Goal: Find specific page/section: Find specific page/section

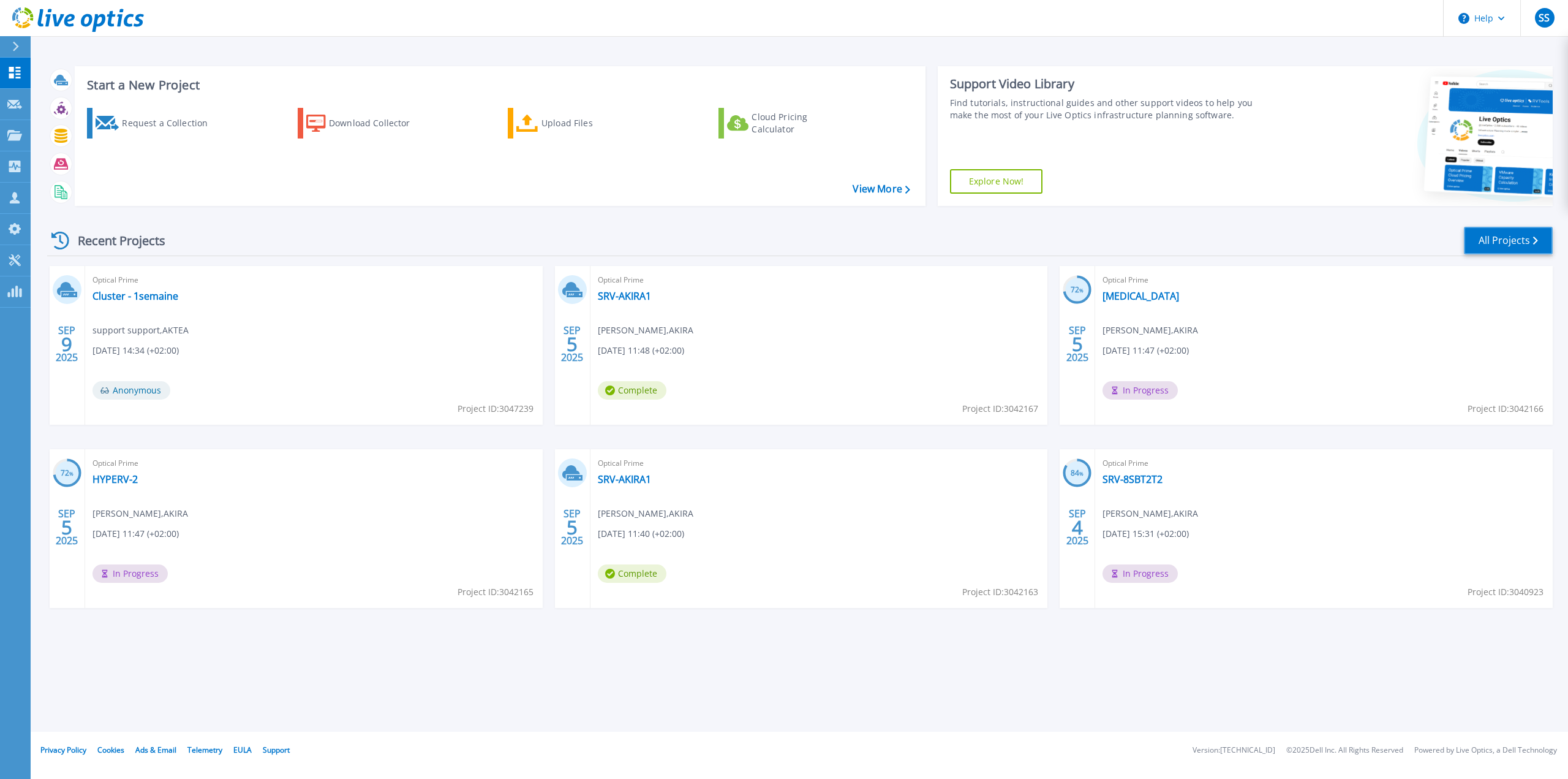
click at [1513, 242] on link "All Projects" at bounding box center [1508, 240] width 89 height 27
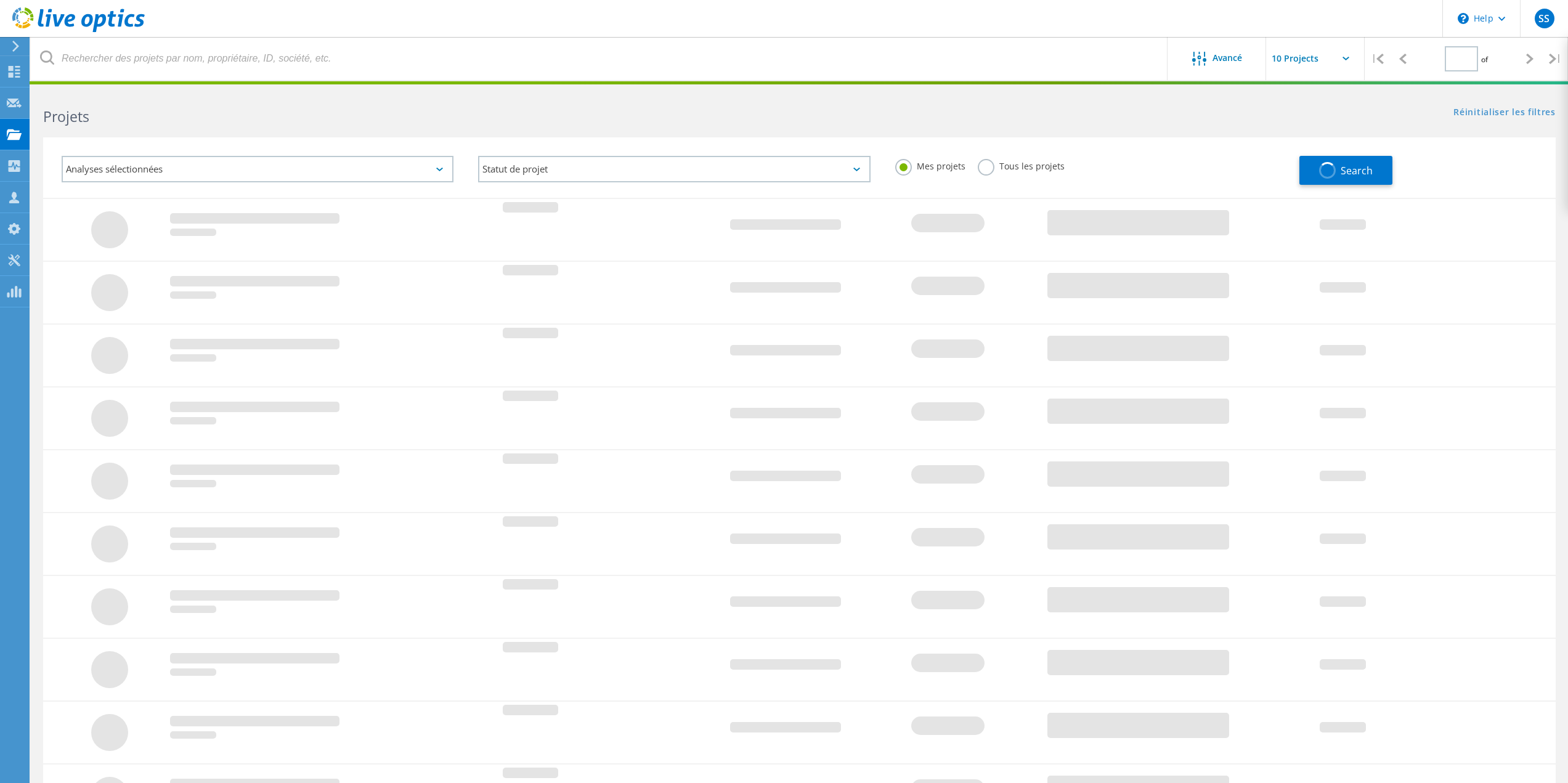
type input "1"
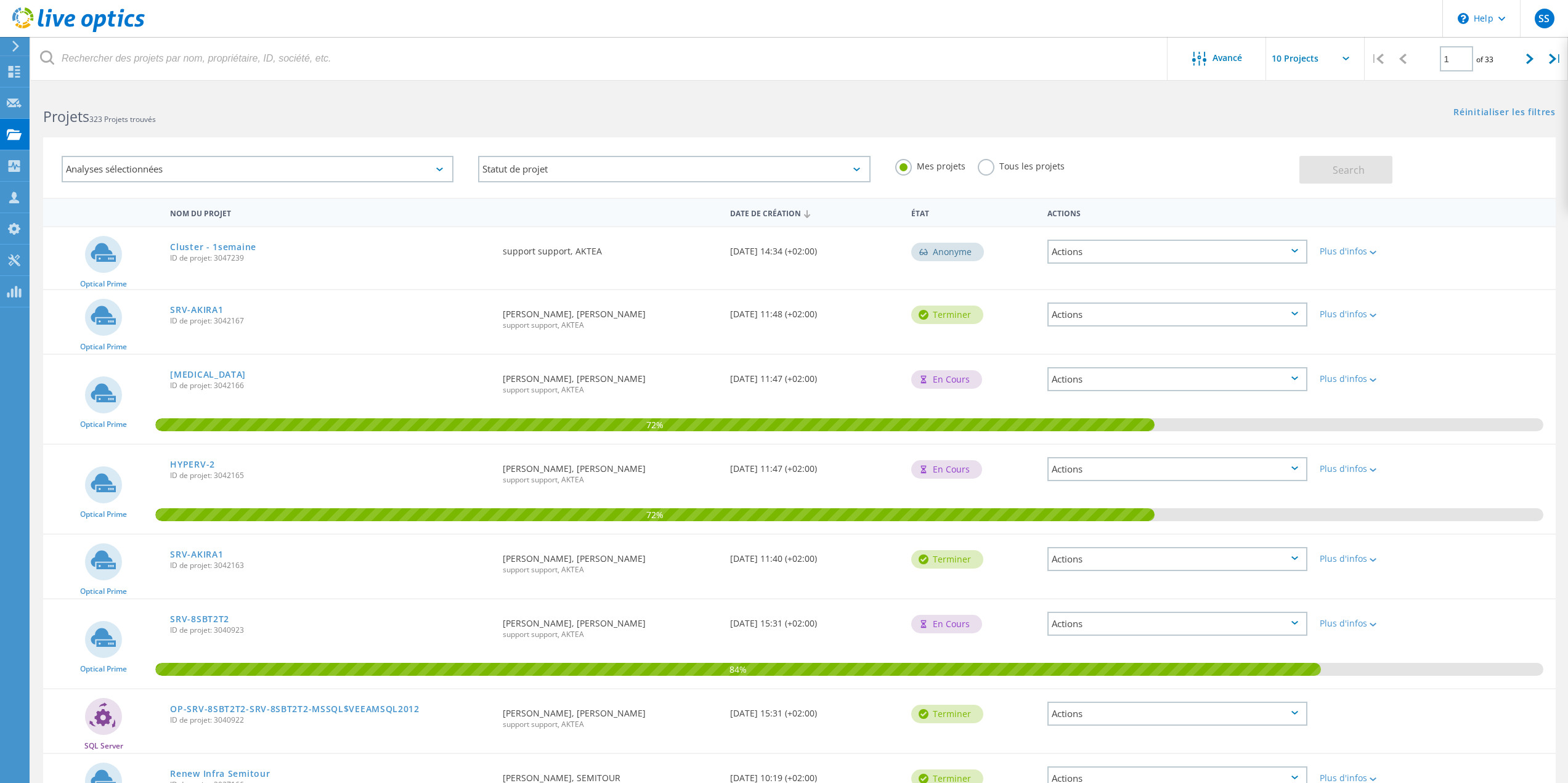
click at [1295, 54] on input "text" at bounding box center [1327, 59] width 123 height 43
click at [1289, 110] on div "Show 20 Projects" at bounding box center [1328, 111] width 122 height 20
click at [1303, 48] on input "Show 20 Projects" at bounding box center [1327, 59] width 123 height 43
click at [1303, 133] on div "Show 30 Projects" at bounding box center [1328, 131] width 122 height 20
type input "Show 30 Projects"
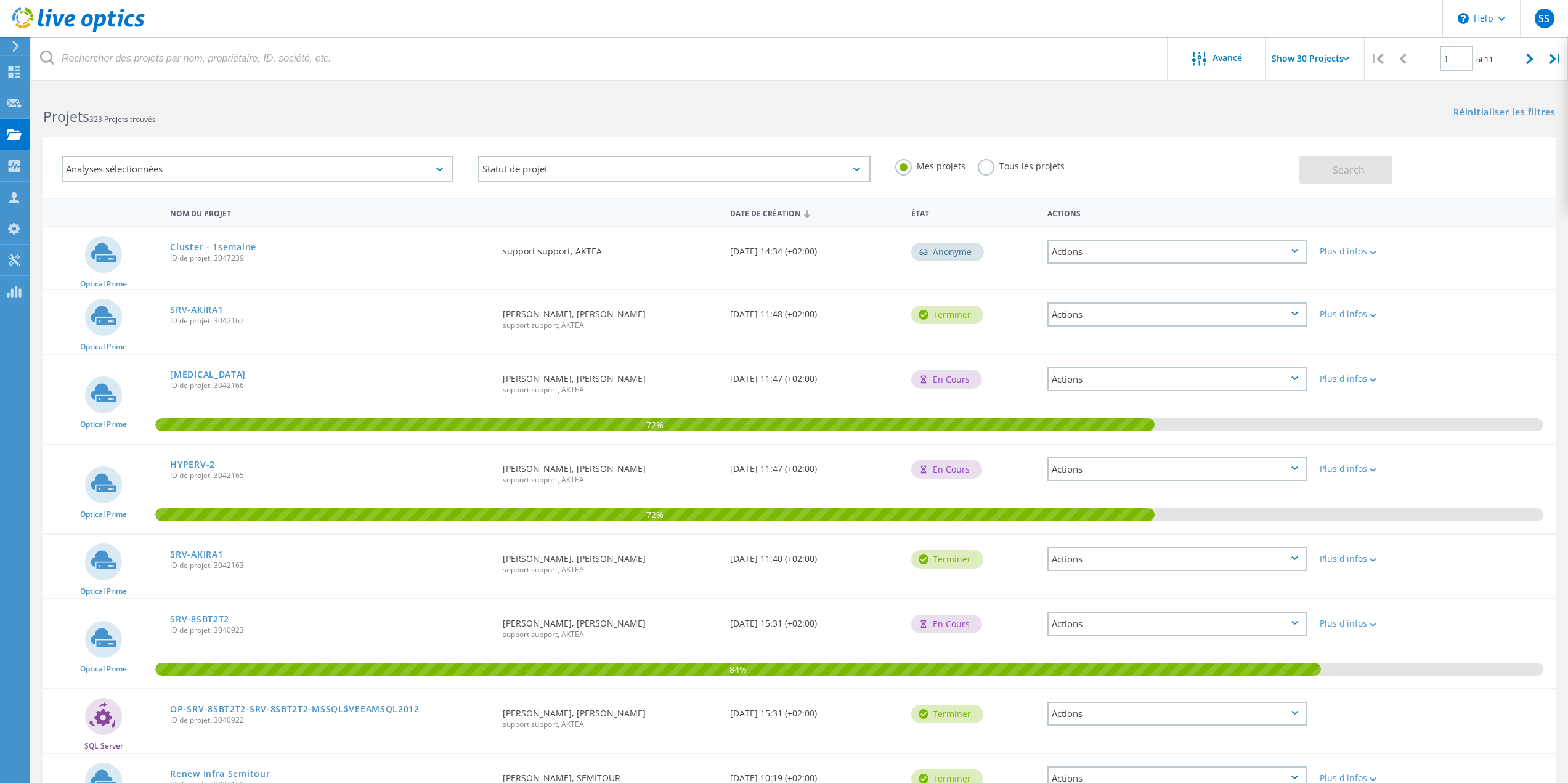
scroll to position [1282, 0]
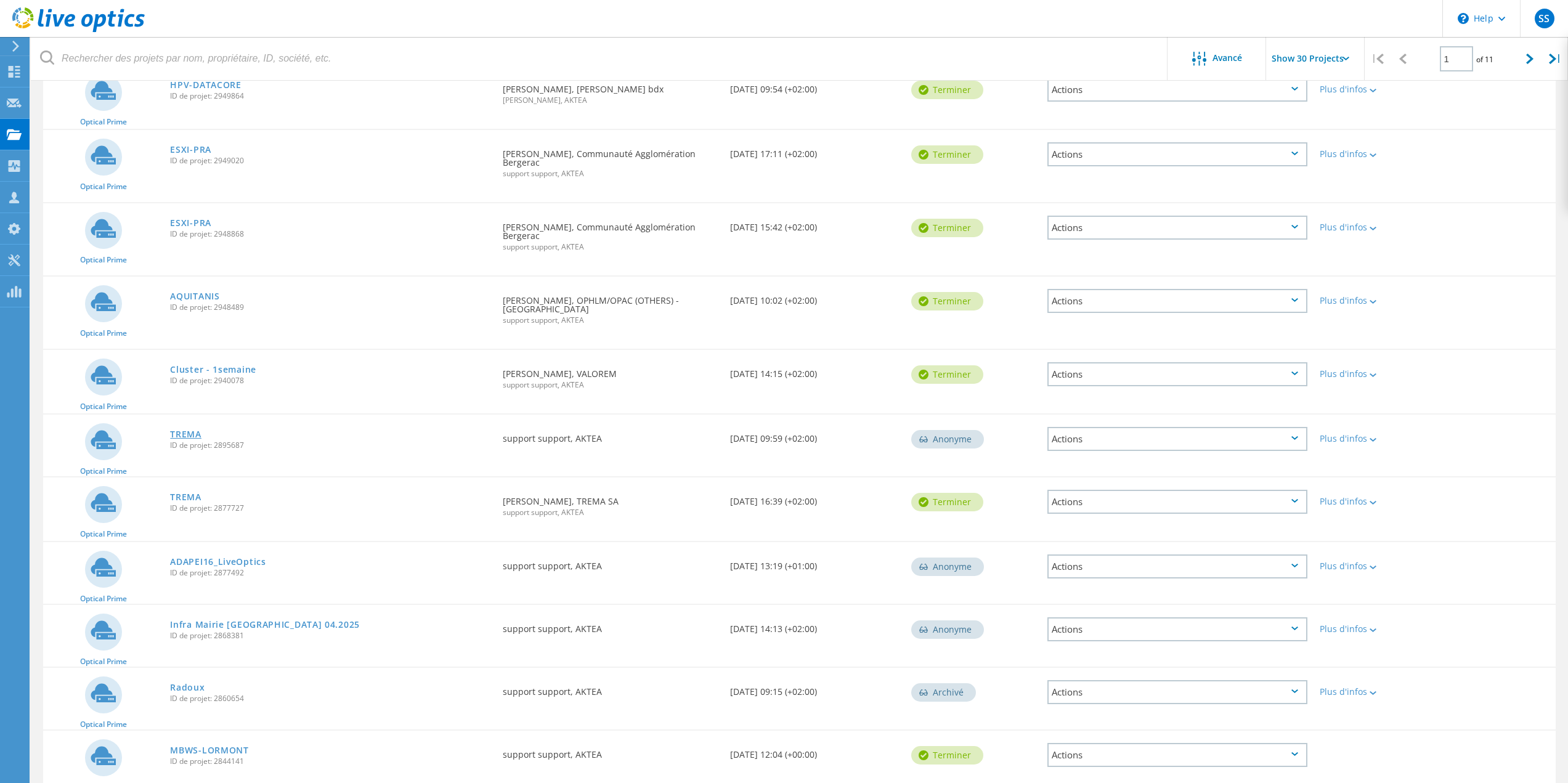
click at [192, 430] on link "TREMA" at bounding box center [185, 434] width 31 height 9
click at [188, 493] on link "TREMA" at bounding box center [185, 497] width 31 height 9
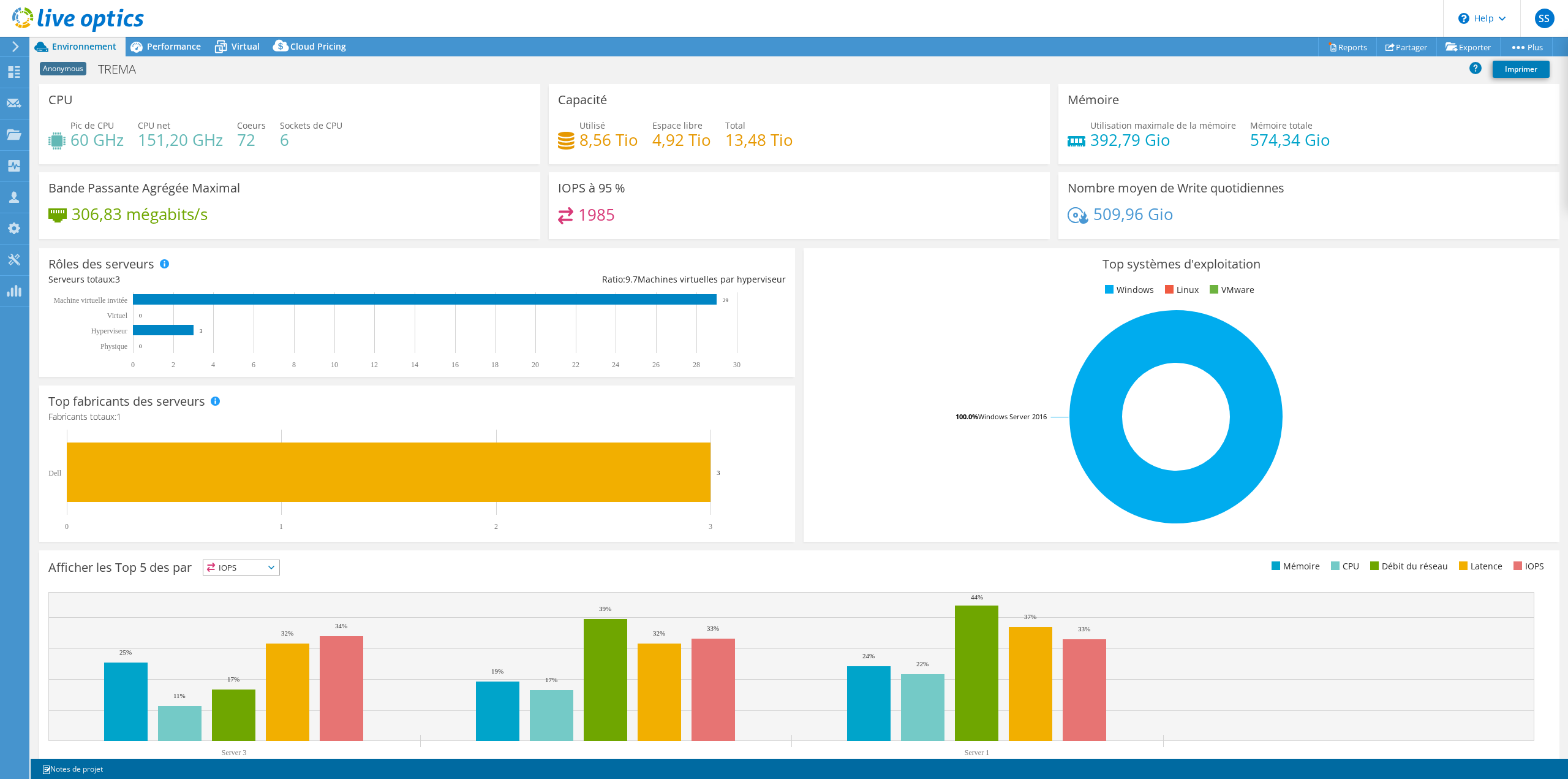
select select "USD"
select select "EUFrankfurt"
select select "EUR"
click at [232, 48] on span "Virtual" at bounding box center [245, 46] width 28 height 12
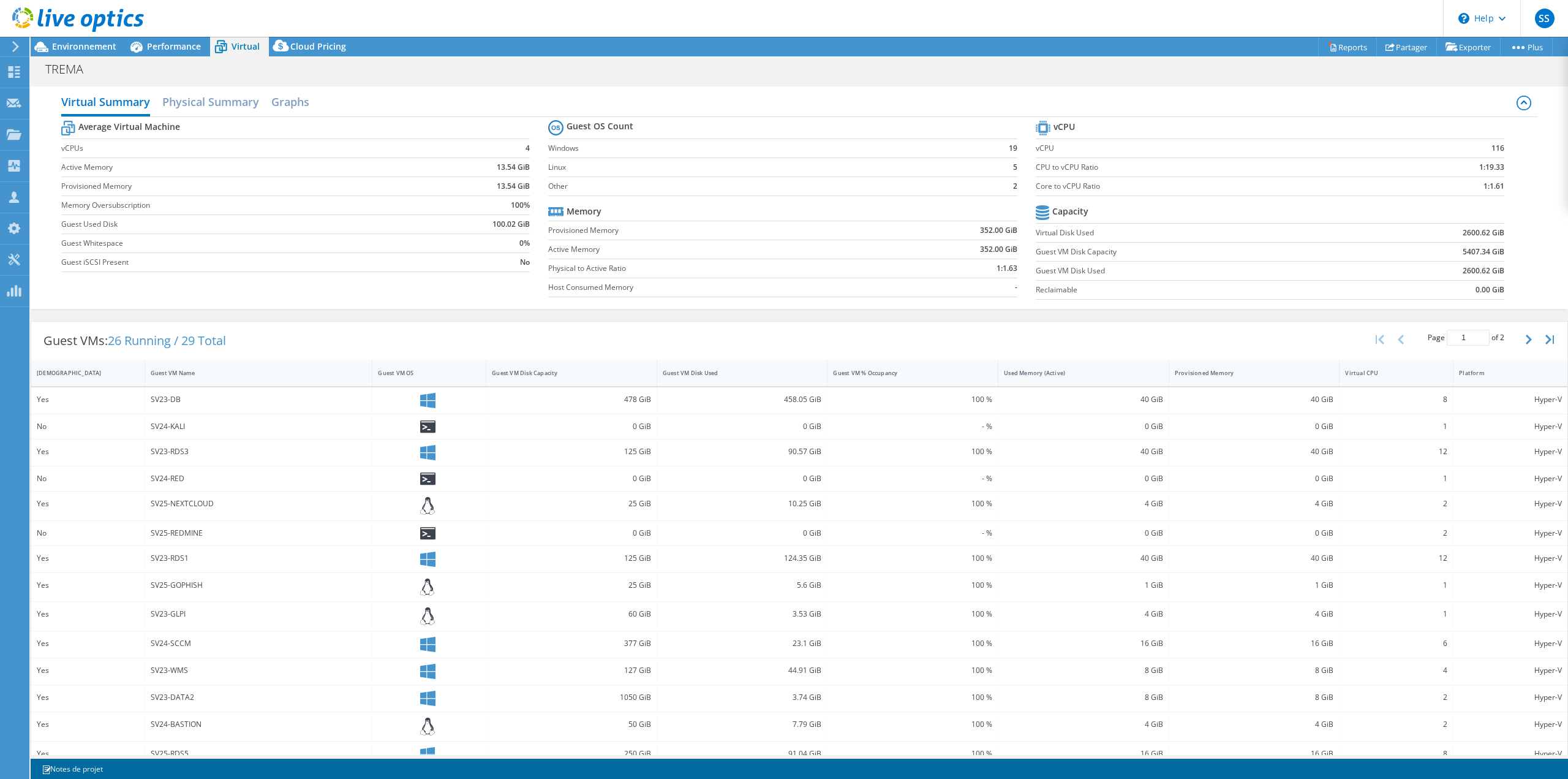
click at [447, 88] on div "Virtual Summary Physical Summary Graphs Average Virtual Machine vCPUs 4 Active …" at bounding box center [799, 198] width 1538 height 222
click at [93, 49] on span "Environnement" at bounding box center [84, 46] width 64 height 12
